Goal: Task Accomplishment & Management: Use online tool/utility

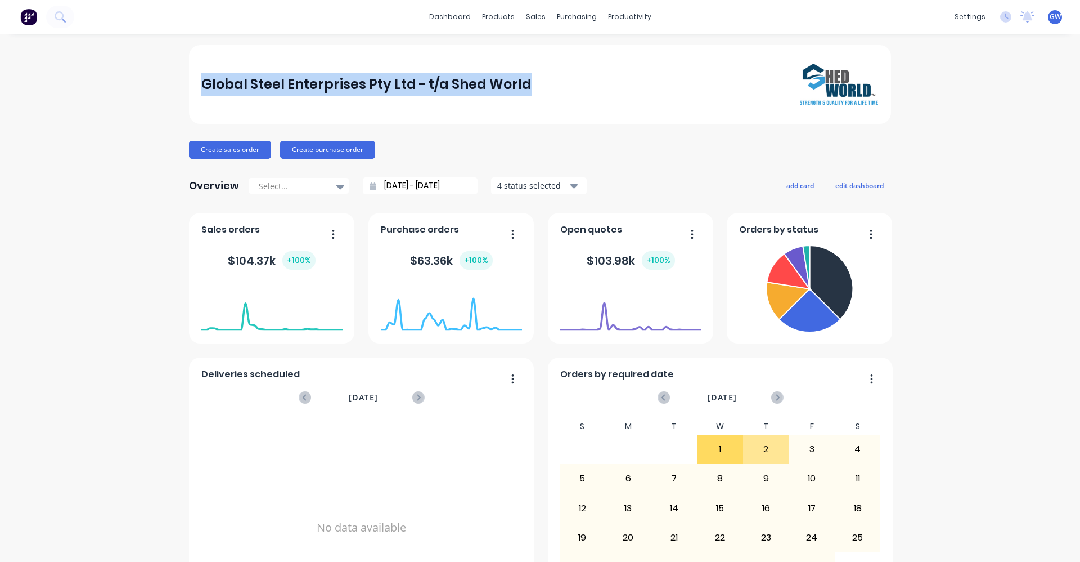
drag, startPoint x: 495, startPoint y: 82, endPoint x: 166, endPoint y: 71, distance: 329.3
click at [166, 71] on div "Global Steel Enterprises Pty Ltd - t/a Shed World Create sales order Create pur…" at bounding box center [540, 338] width 1080 height 587
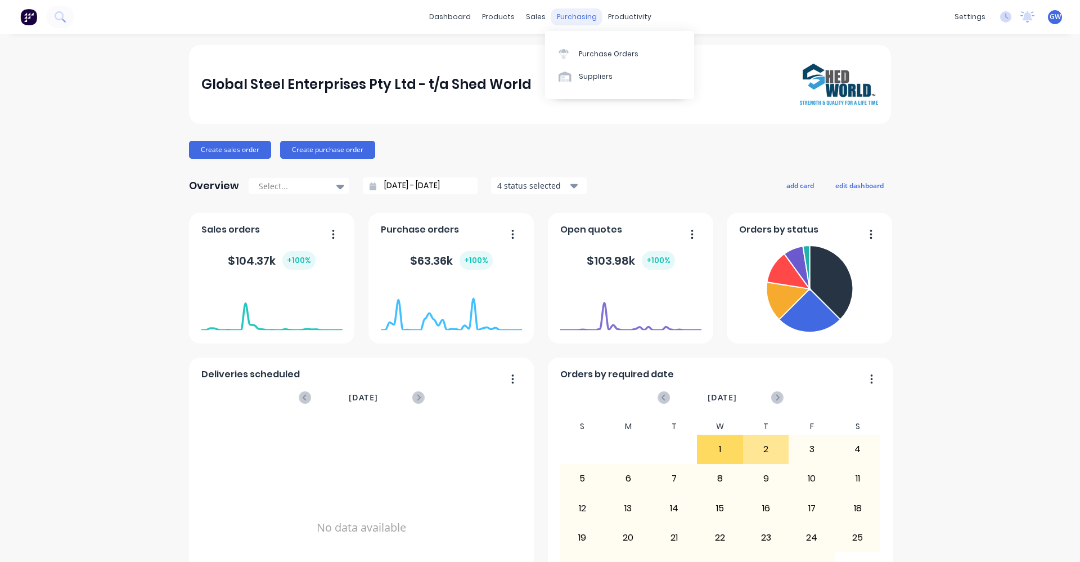
click at [567, 17] on div "purchasing" at bounding box center [576, 16] width 51 height 17
click at [587, 50] on div "Purchase Orders" at bounding box center [609, 54] width 60 height 10
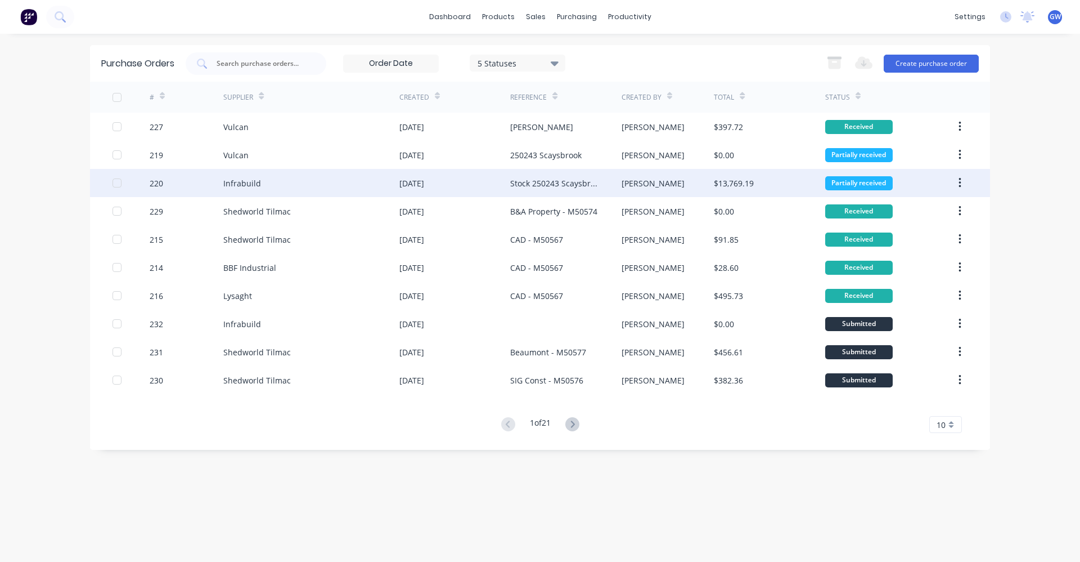
click at [541, 182] on div "Stock 250243 Scaysbrook" at bounding box center [554, 183] width 88 height 12
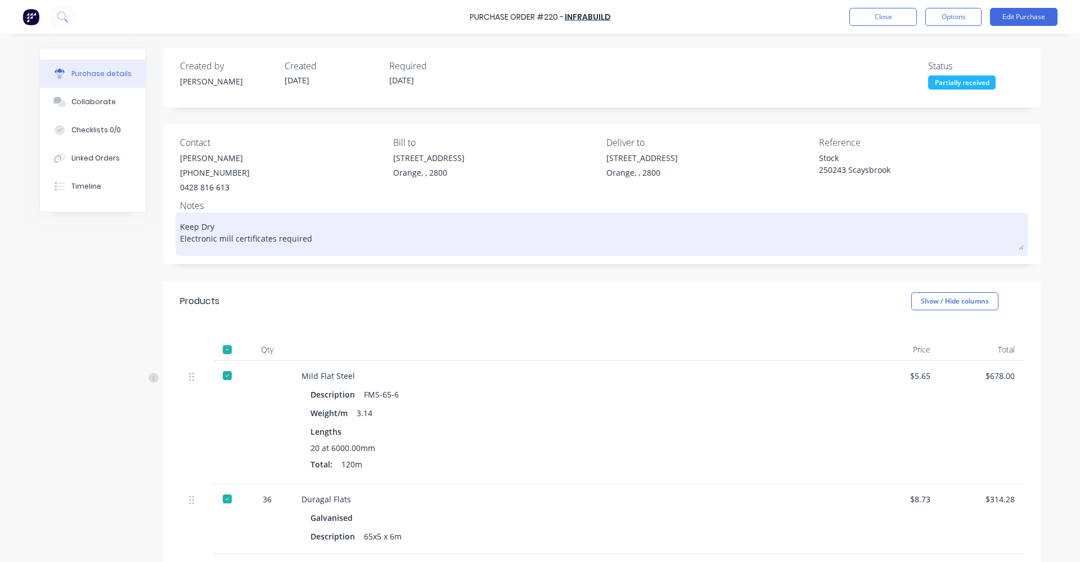
type textarea "x"
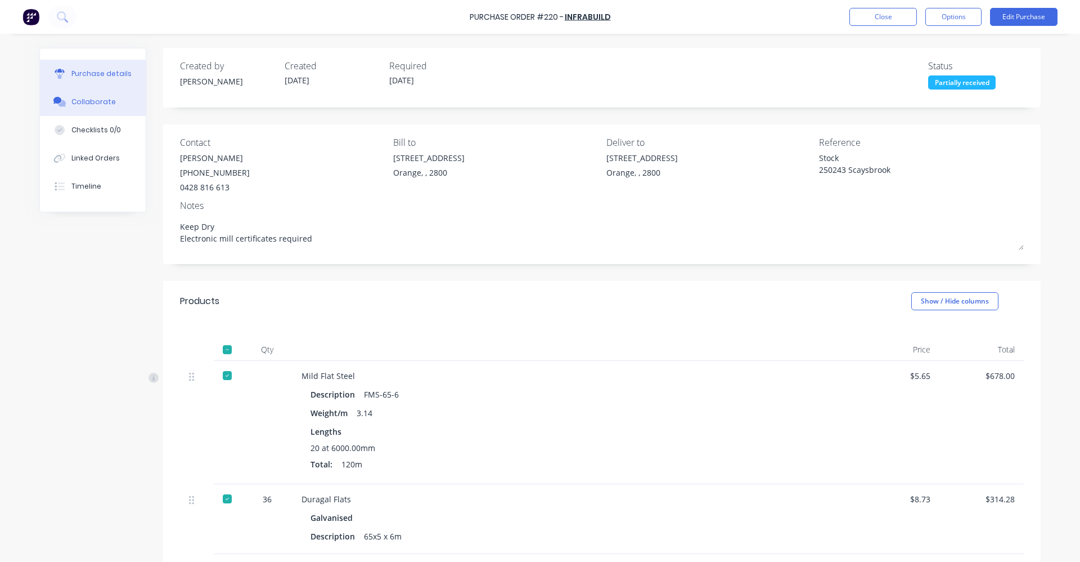
click at [92, 100] on div "Collaborate" at bounding box center [93, 102] width 44 height 10
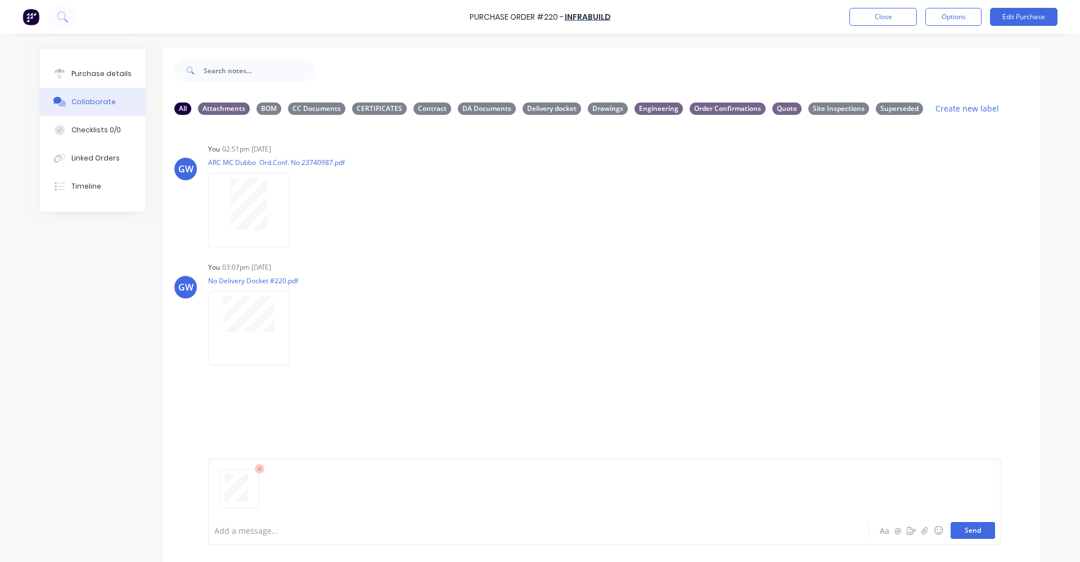
click at [972, 529] on button "Send" at bounding box center [973, 530] width 44 height 17
click at [567, 38] on div "Purchase details Collaborate Checklists 0/0 Linked Orders Timeline All Attachme…" at bounding box center [540, 263] width 1024 height 505
click at [868, 16] on button "Close" at bounding box center [884, 17] width 68 height 18
